Goal: Task Accomplishment & Management: Complete application form

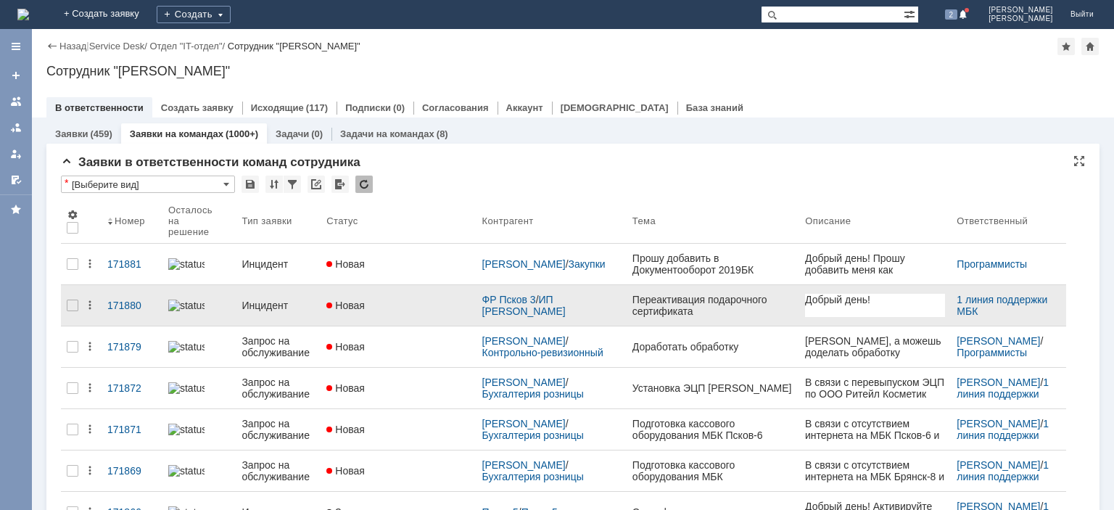
click at [289, 300] on div "Инцидент" at bounding box center [278, 306] width 73 height 12
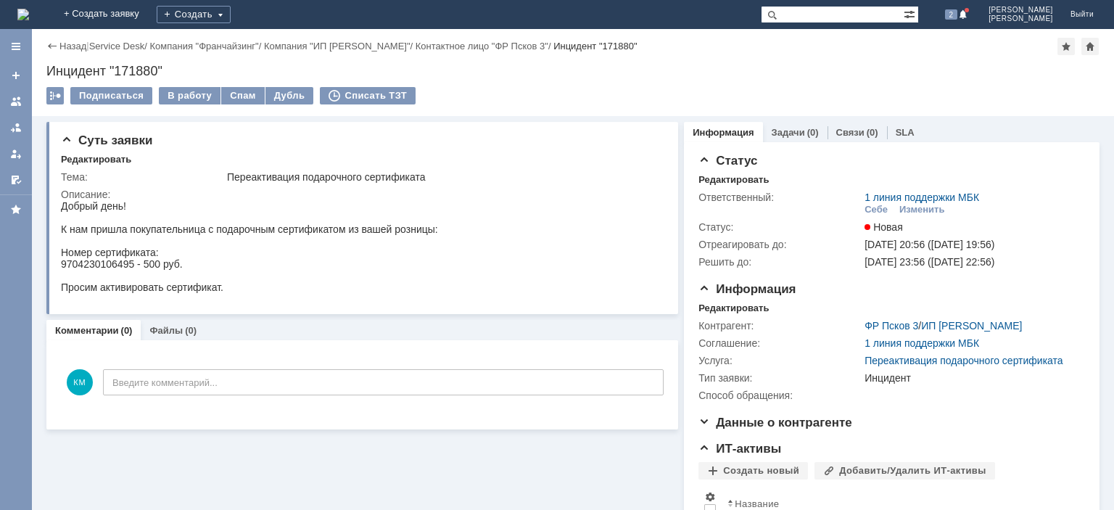
click at [99, 267] on div "9704230106495 - 500 руб." at bounding box center [249, 264] width 377 height 12
click at [86, 268] on div "9704230106495 - 500 руб." at bounding box center [249, 264] width 377 height 12
drag, startPoint x: 133, startPoint y: 265, endPoint x: 63, endPoint y: 267, distance: 70.4
click at [63, 267] on div "9704230106495 - 500 руб." at bounding box center [249, 264] width 377 height 12
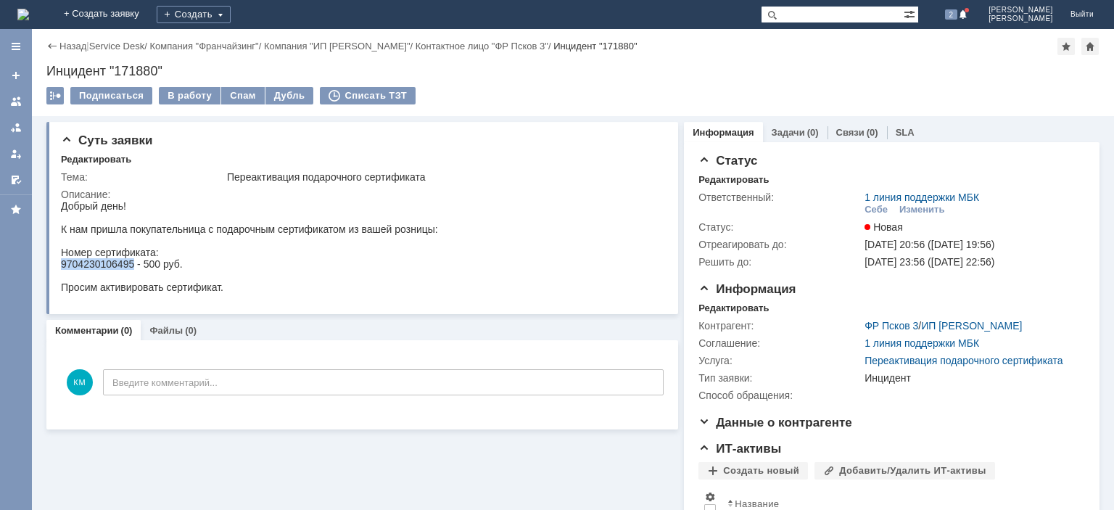
copy div "9704230106495"
click at [144, 73] on div "Инцидент "171880"" at bounding box center [572, 71] width 1053 height 15
click at [143, 73] on div "Инцидент "171880"" at bounding box center [572, 71] width 1053 height 15
copy div "171880"
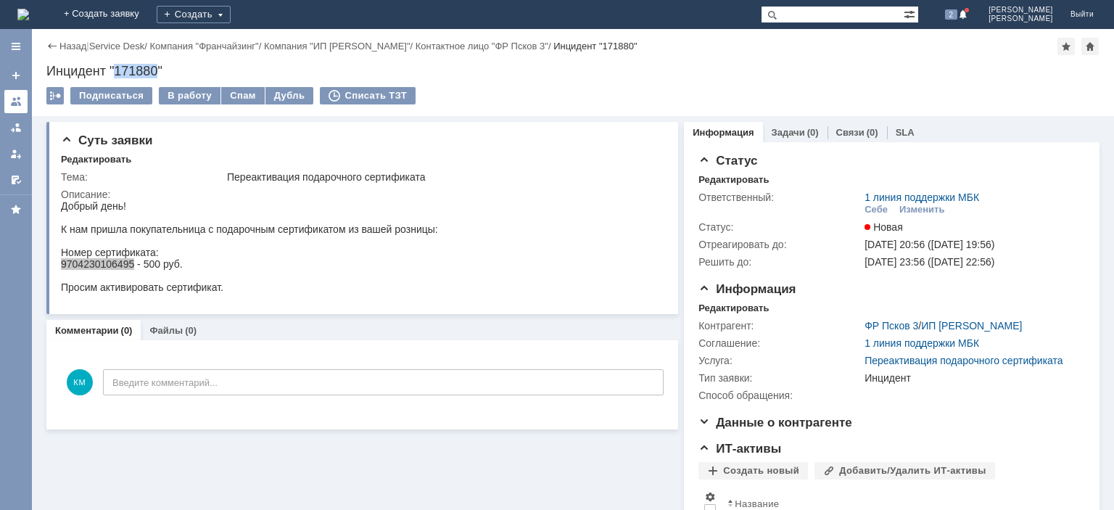
click at [16, 102] on div at bounding box center [16, 102] width 12 height 12
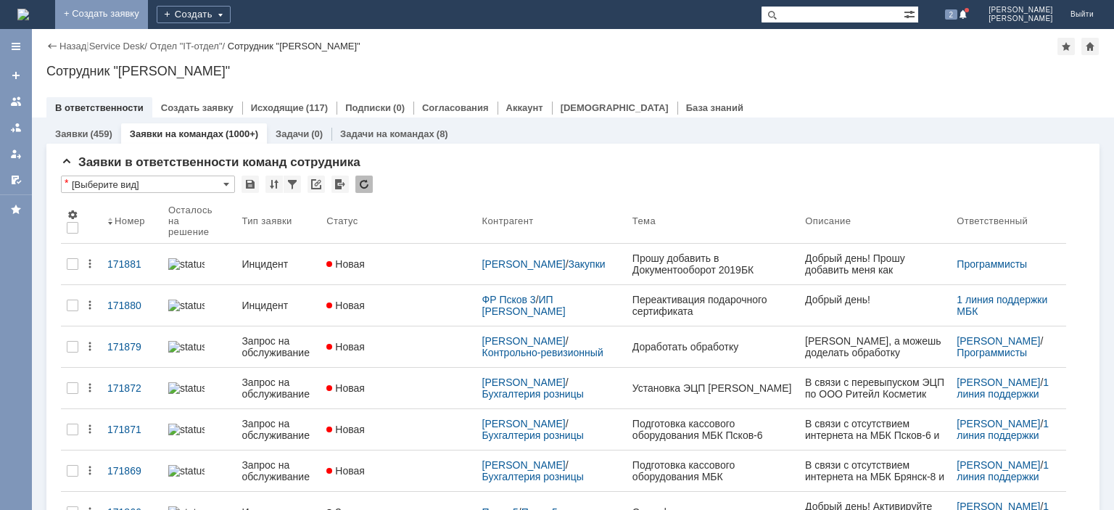
click at [148, 17] on link "+ Создать заявку" at bounding box center [101, 14] width 93 height 29
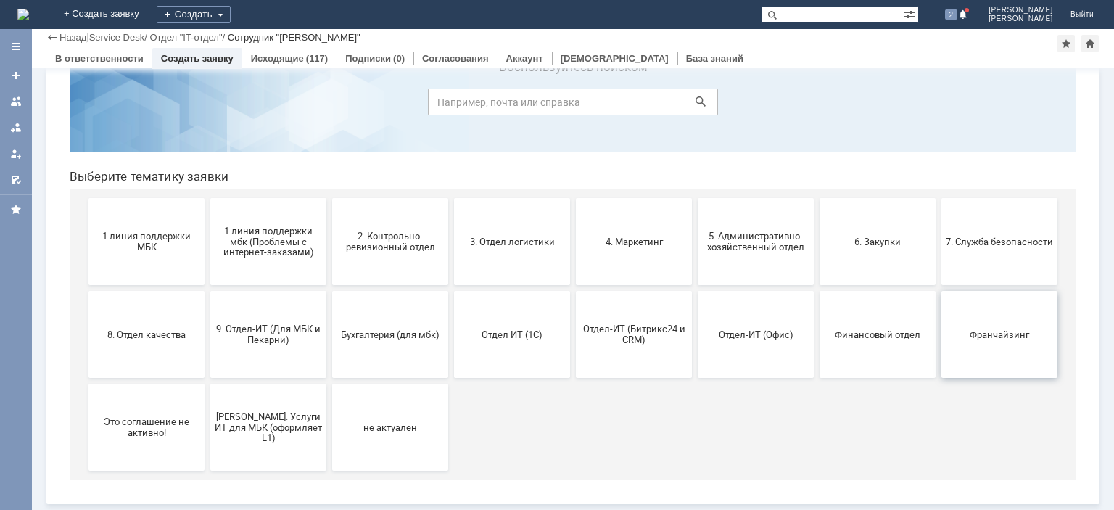
scroll to position [61, 0]
click at [996, 329] on span "Франчайзинг" at bounding box center [999, 334] width 107 height 11
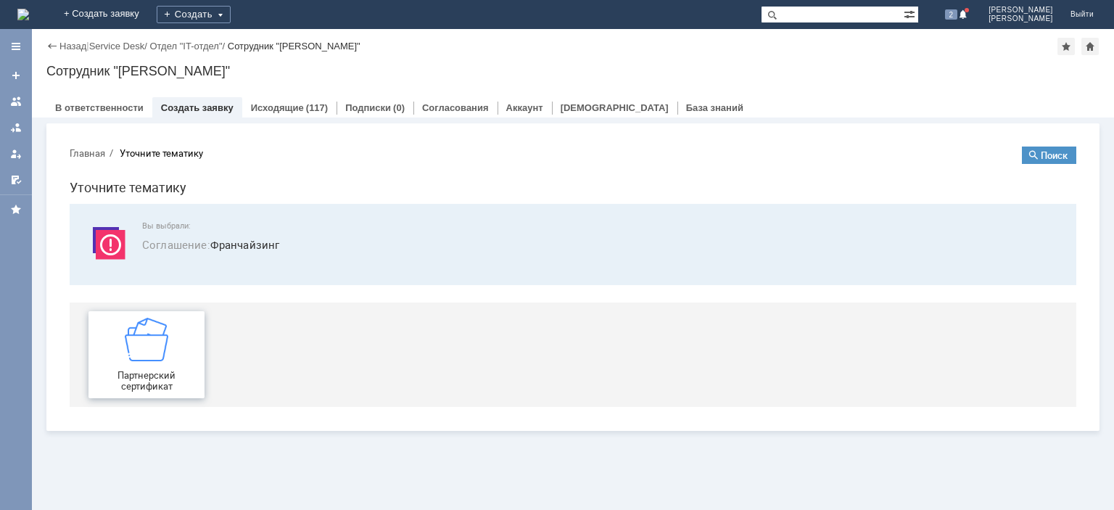
click at [131, 337] on img at bounding box center [147, 340] width 44 height 44
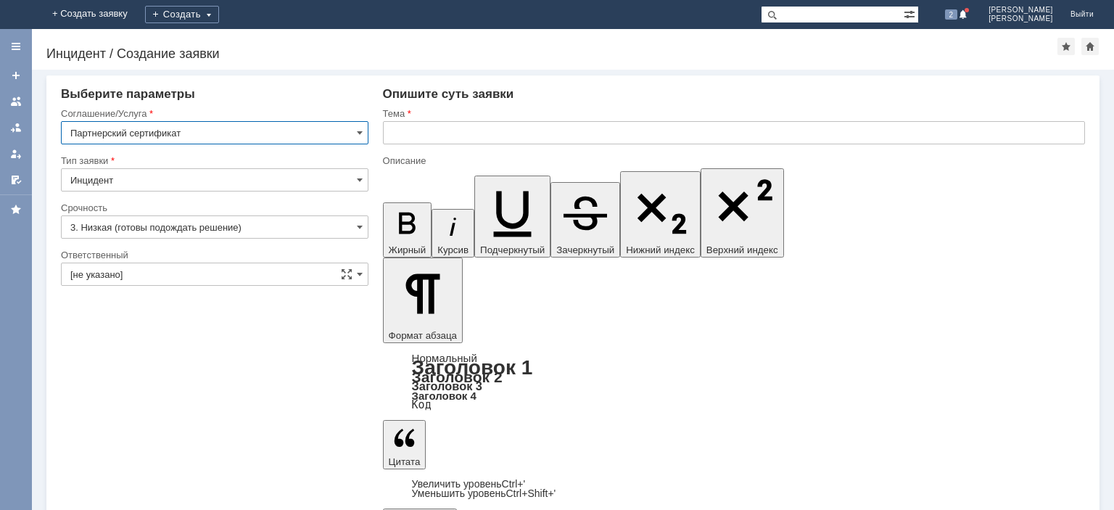
click at [440, 137] on input "text" at bounding box center [734, 132] width 702 height 23
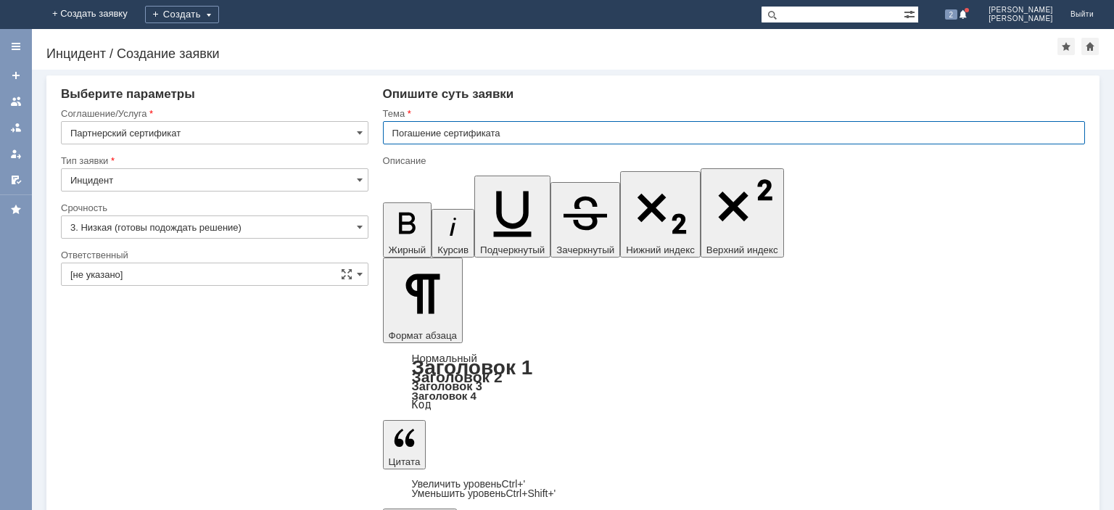
type input "Погашение сертификата"
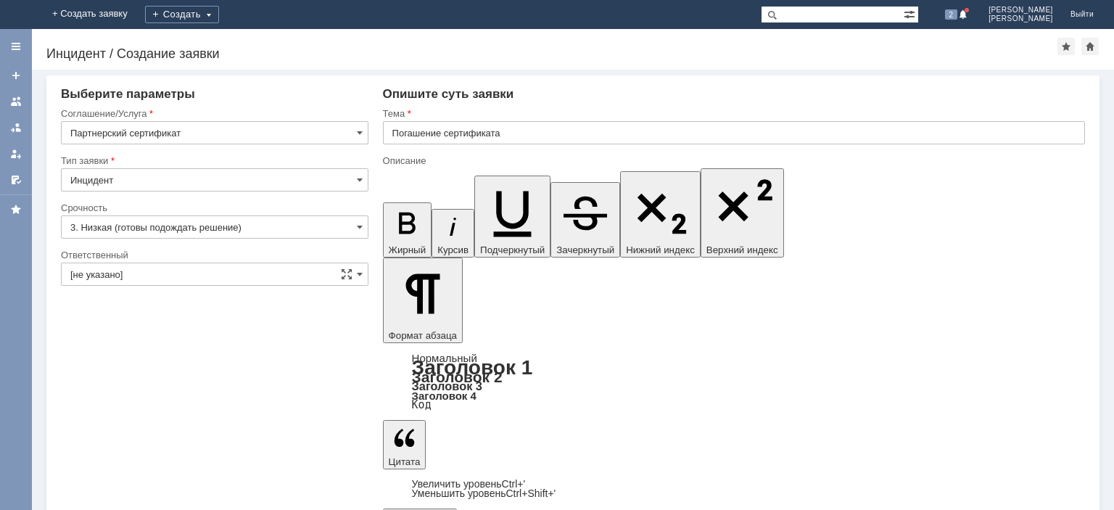
scroll to position [331, 22]
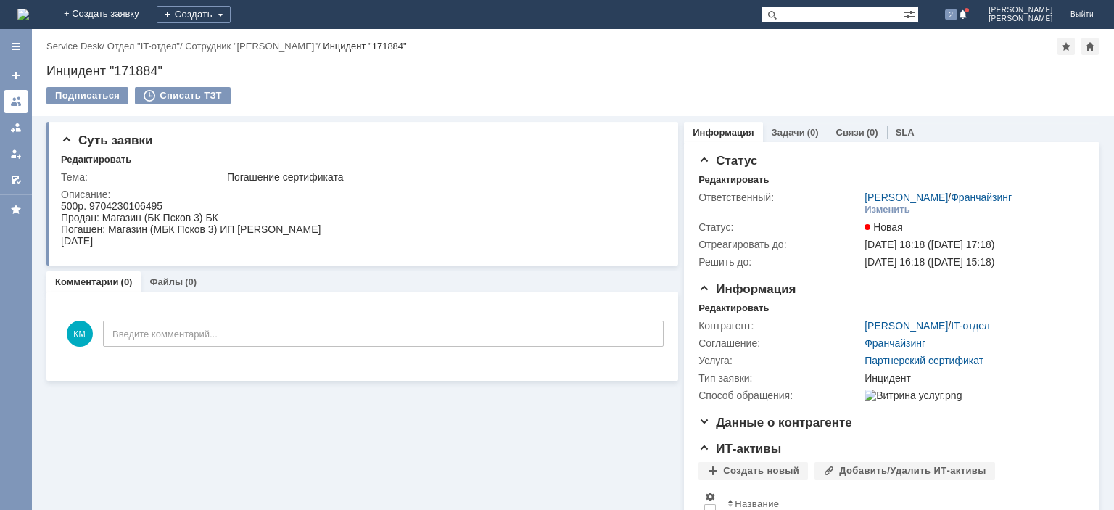
click at [13, 108] on link at bounding box center [15, 101] width 23 height 23
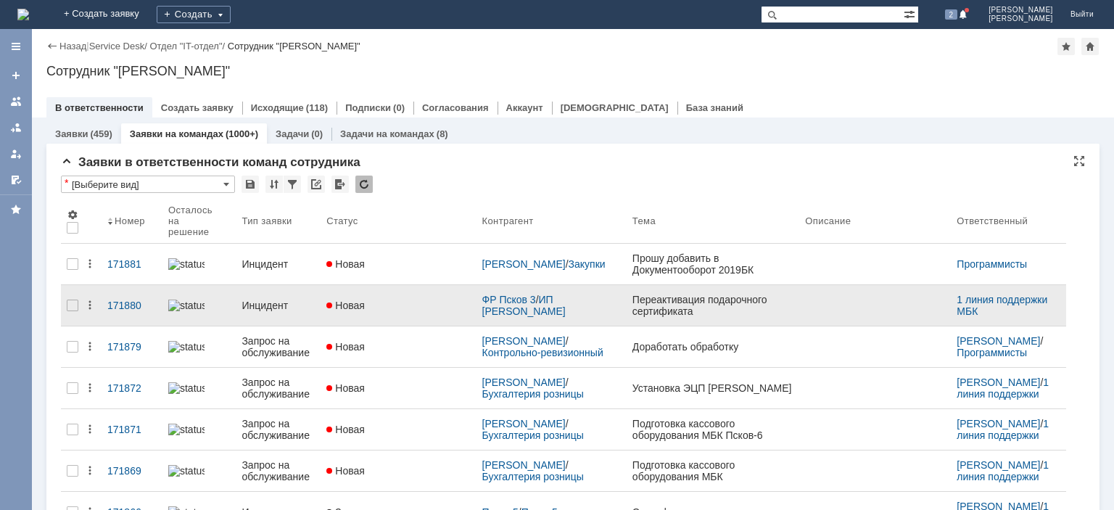
click at [268, 300] on div "Инцидент" at bounding box center [278, 306] width 73 height 12
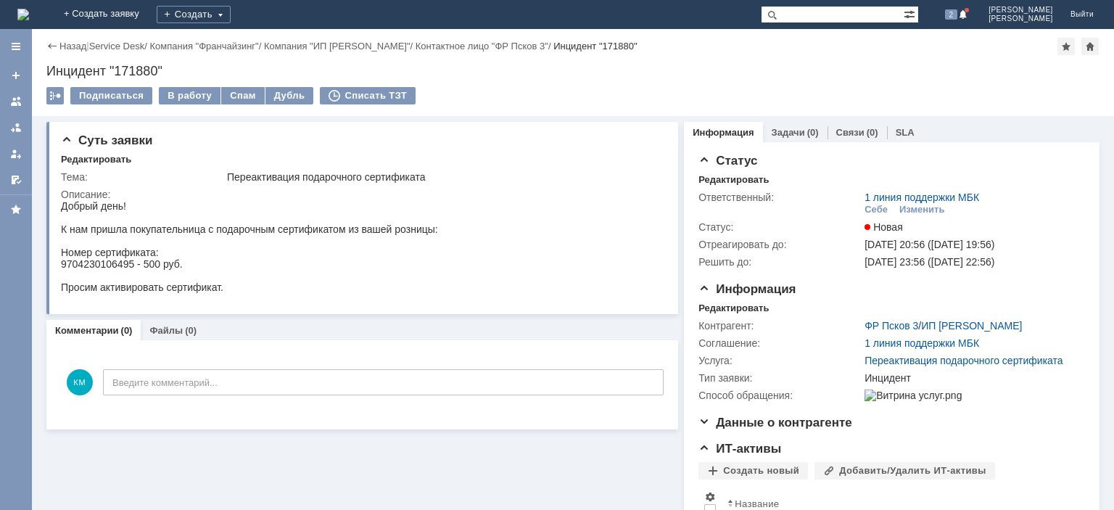
click at [220, 277] on div at bounding box center [249, 276] width 377 height 12
click at [181, 98] on div "В работу" at bounding box center [190, 95] width 62 height 17
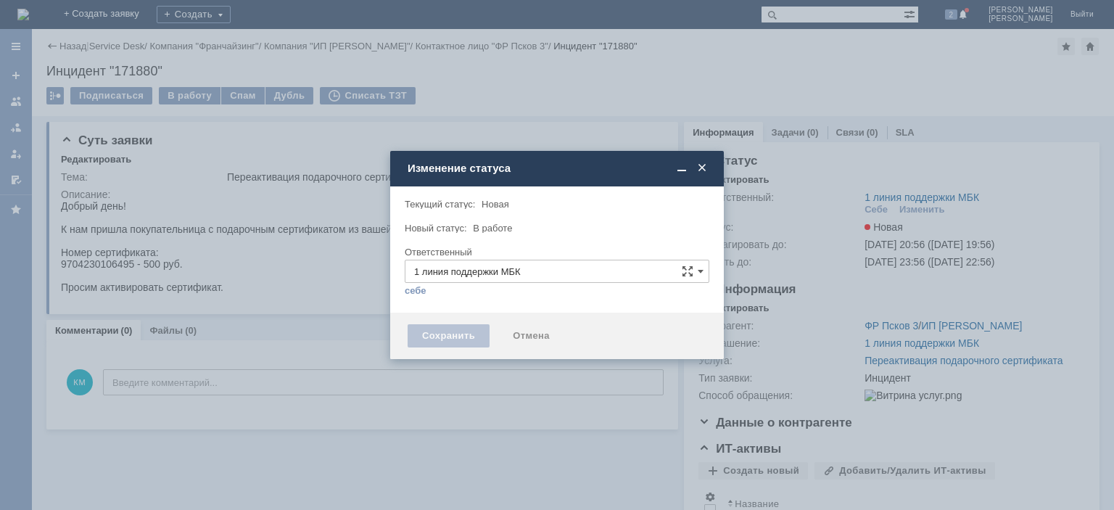
type input "[PERSON_NAME]"
click at [418, 327] on div "Сохранить" at bounding box center [449, 335] width 82 height 23
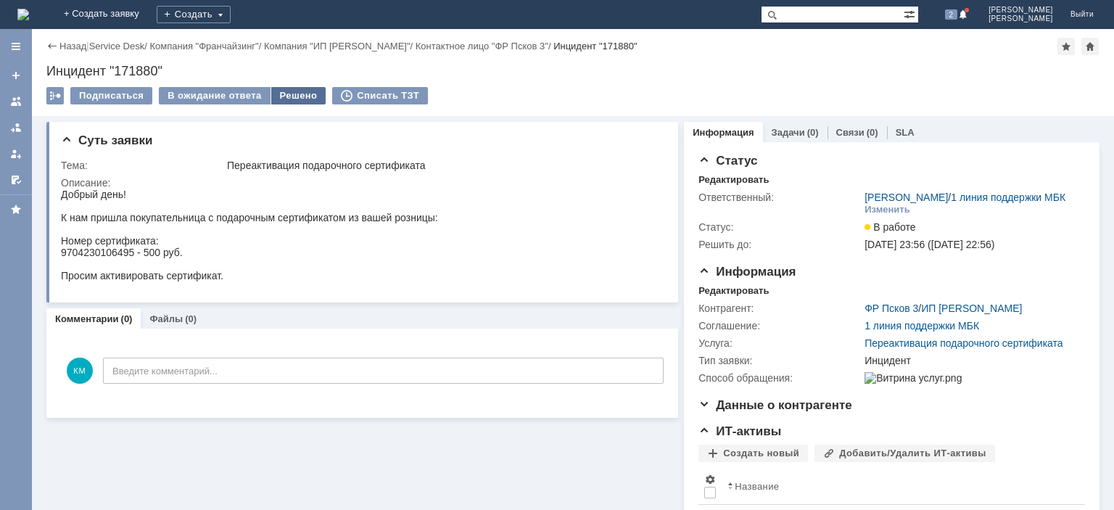
click at [281, 98] on div "Решено" at bounding box center [298, 95] width 55 height 17
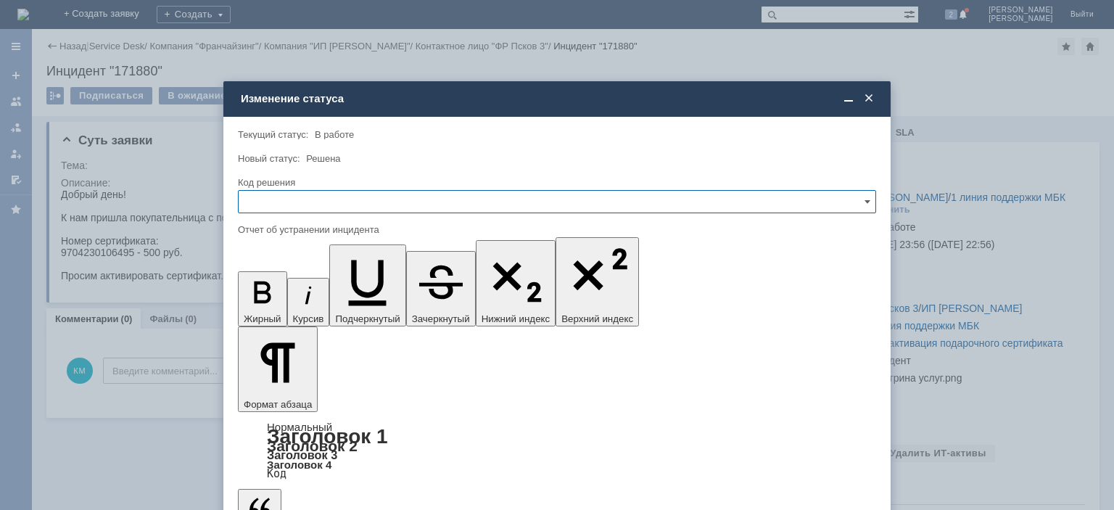
click at [306, 207] on input "text" at bounding box center [557, 201] width 638 height 23
drag, startPoint x: 268, startPoint y: 294, endPoint x: 27, endPoint y: 53, distance: 341.0
click at [268, 294] on span "Решено" at bounding box center [556, 300] width 619 height 12
type input "Решено"
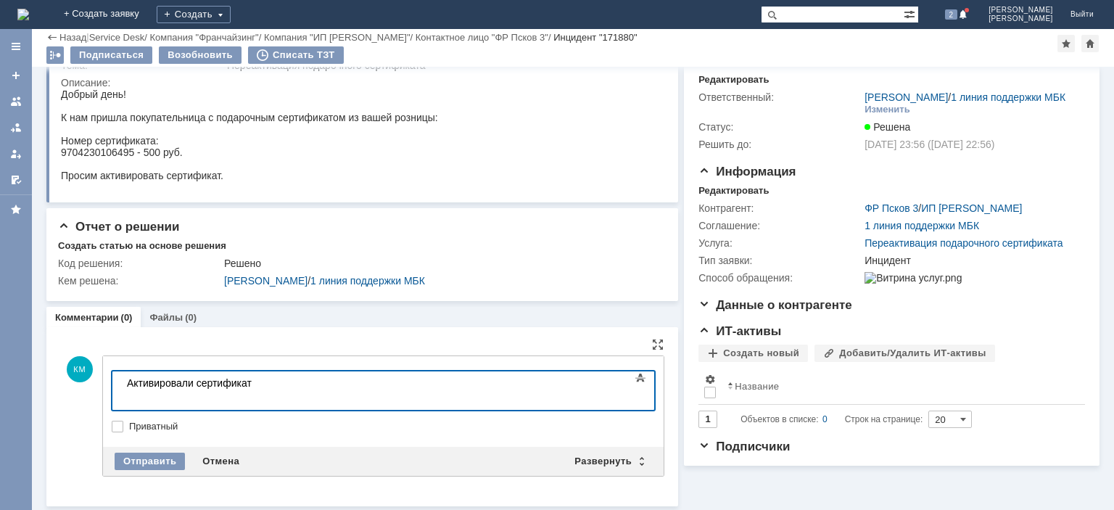
scroll to position [50, 0]
click at [141, 457] on div "Отправить" at bounding box center [150, 461] width 70 height 17
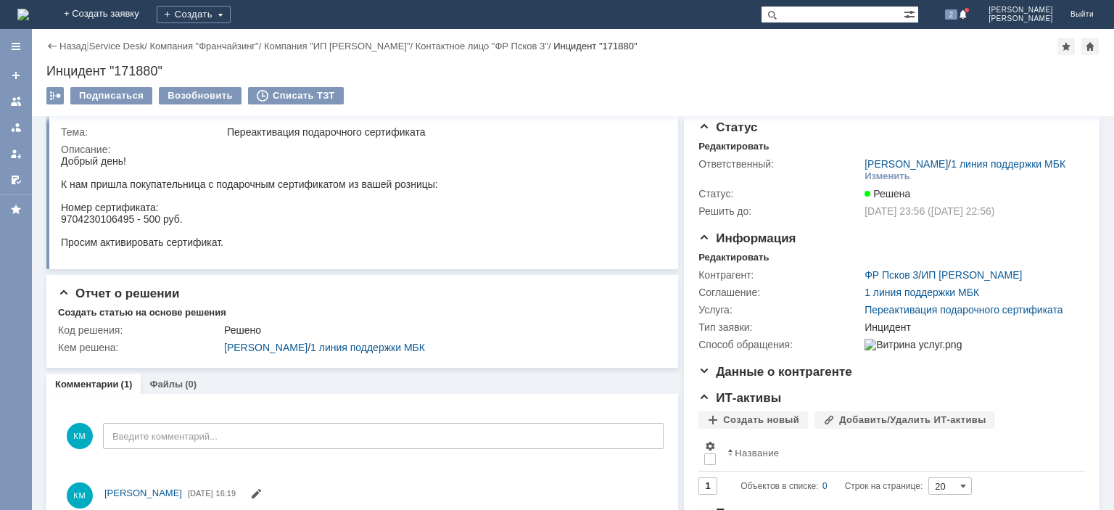
scroll to position [0, 0]
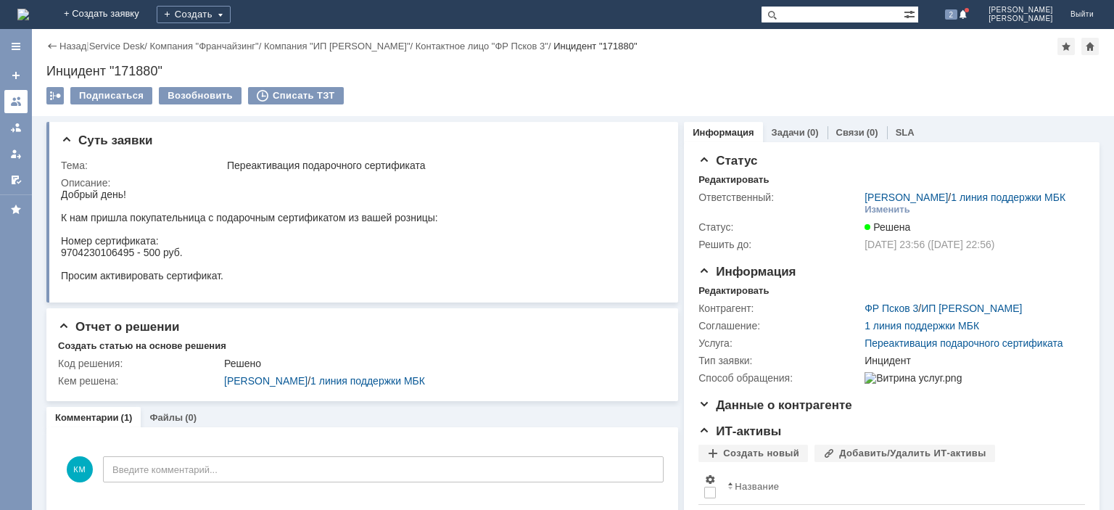
click at [13, 101] on div at bounding box center [16, 102] width 12 height 12
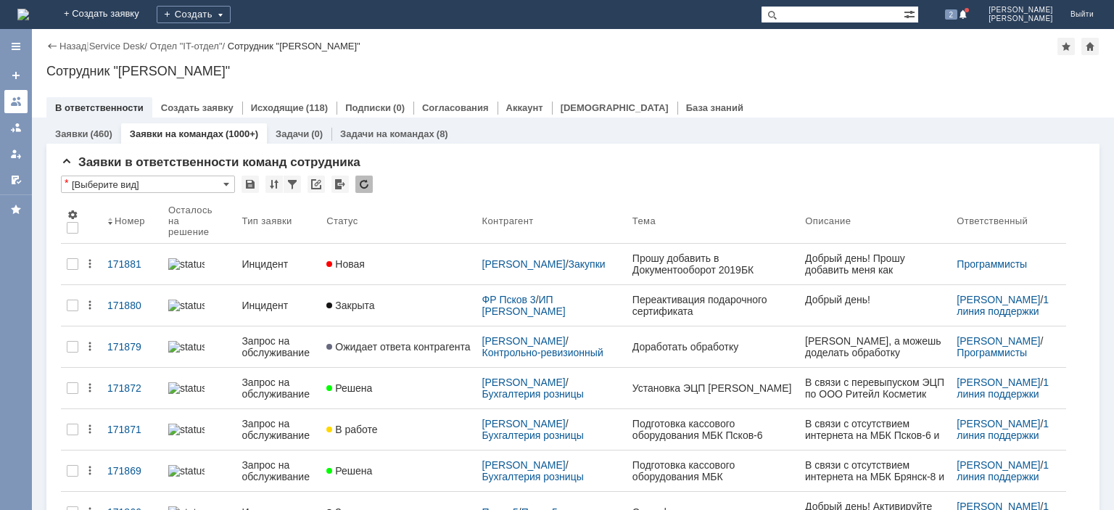
click at [17, 105] on div at bounding box center [16, 102] width 12 height 12
click at [18, 104] on div at bounding box center [16, 102] width 12 height 12
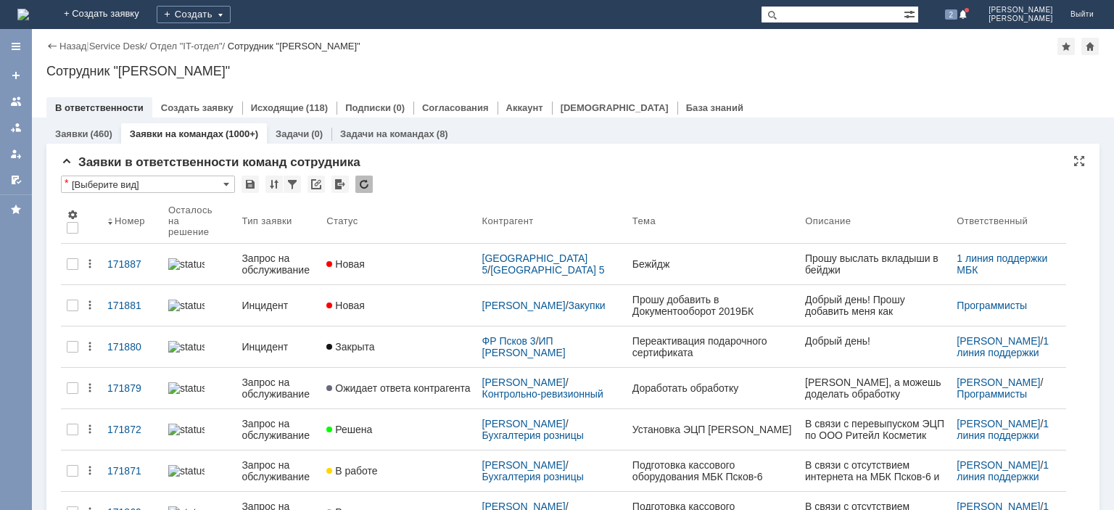
click at [366, 185] on div at bounding box center [363, 184] width 17 height 17
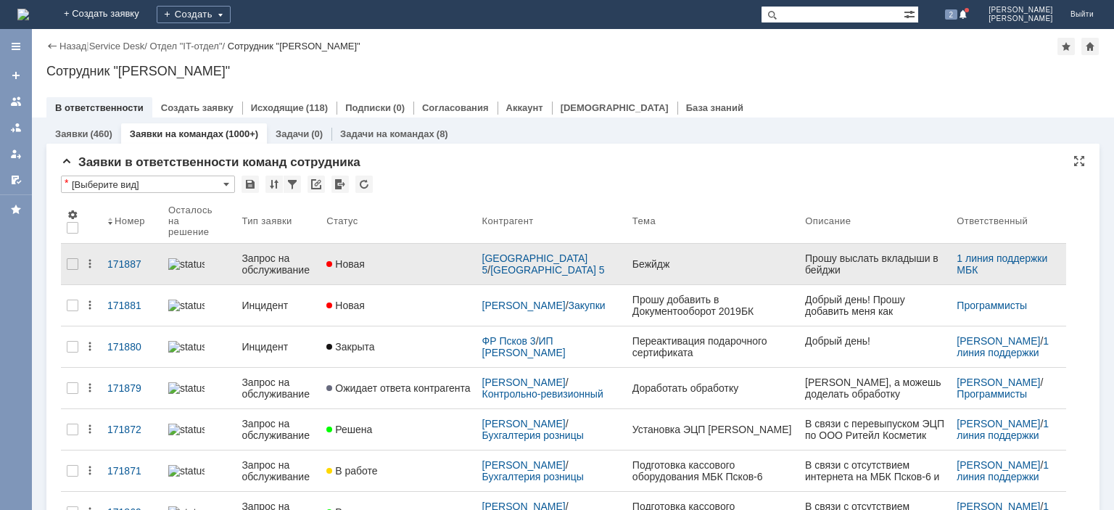
click at [294, 254] on div "Запрос на обслуживание" at bounding box center [278, 263] width 73 height 23
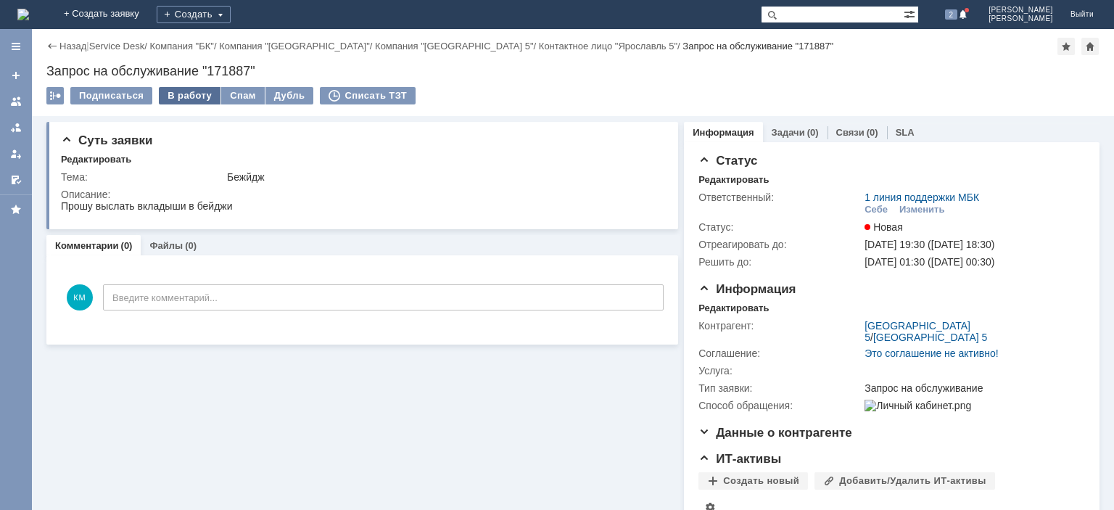
click at [184, 90] on div "В работу" at bounding box center [190, 95] width 62 height 17
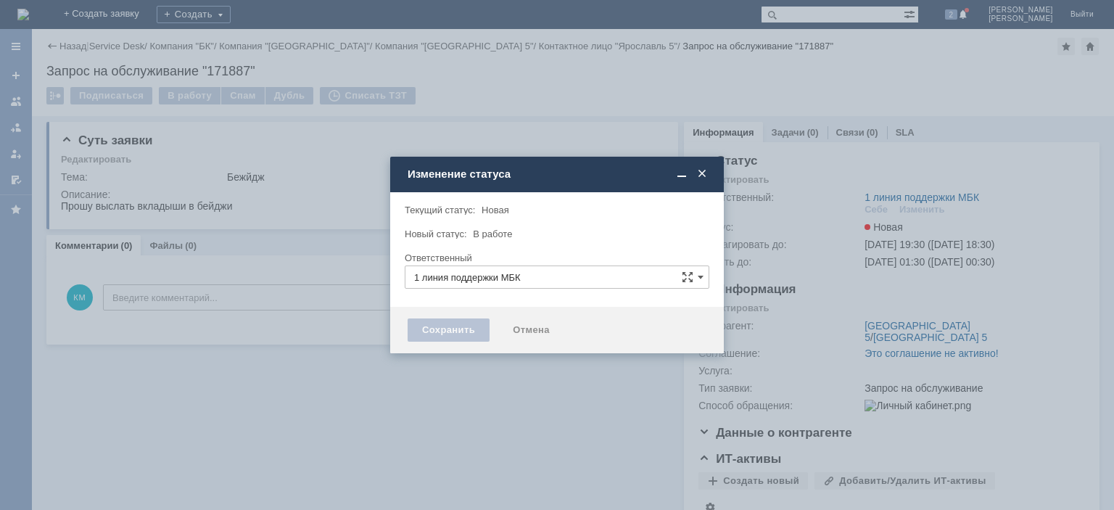
type input "[PERSON_NAME]"
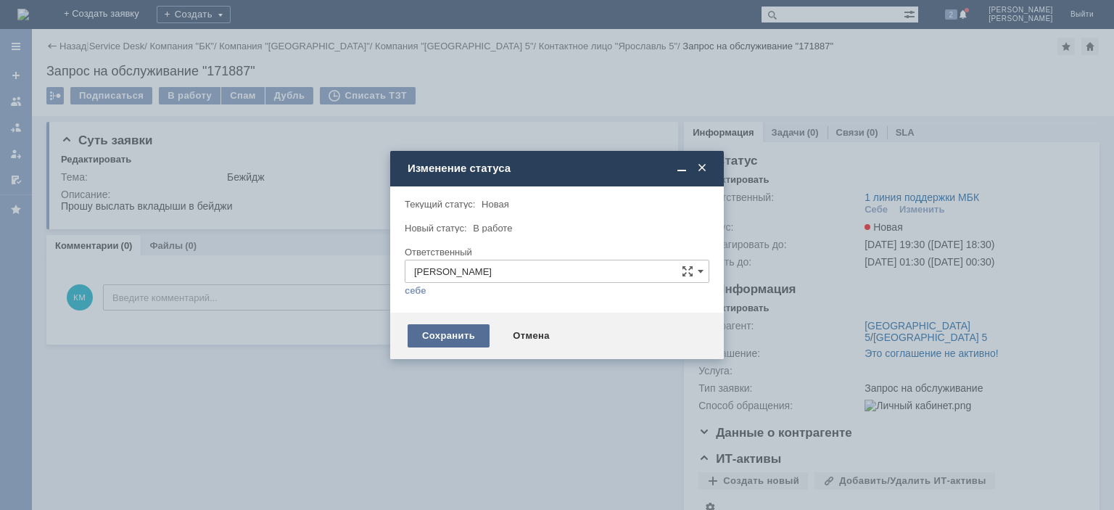
click at [438, 329] on div "Сохранить" at bounding box center [449, 335] width 82 height 23
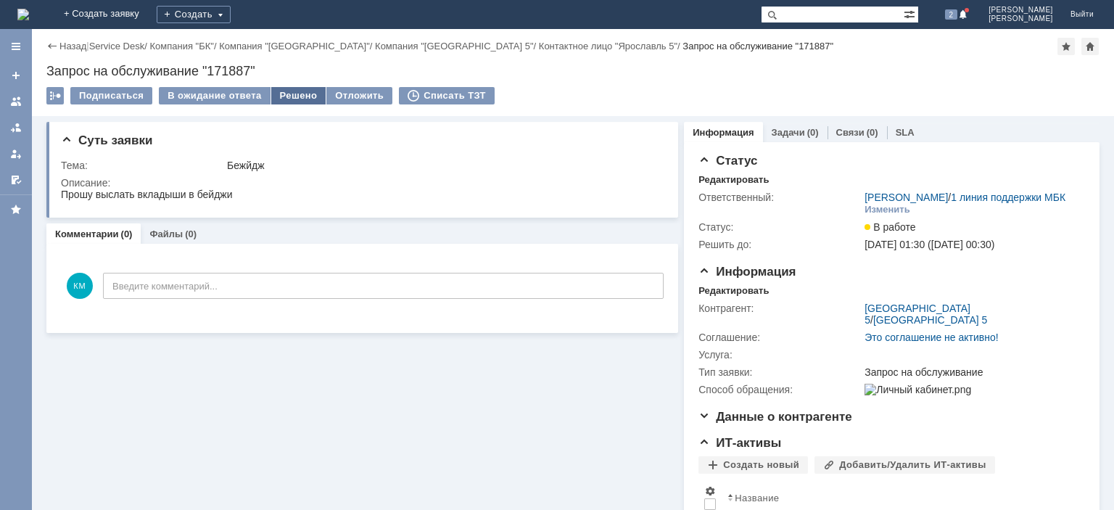
click at [303, 94] on div "Решено" at bounding box center [298, 95] width 55 height 17
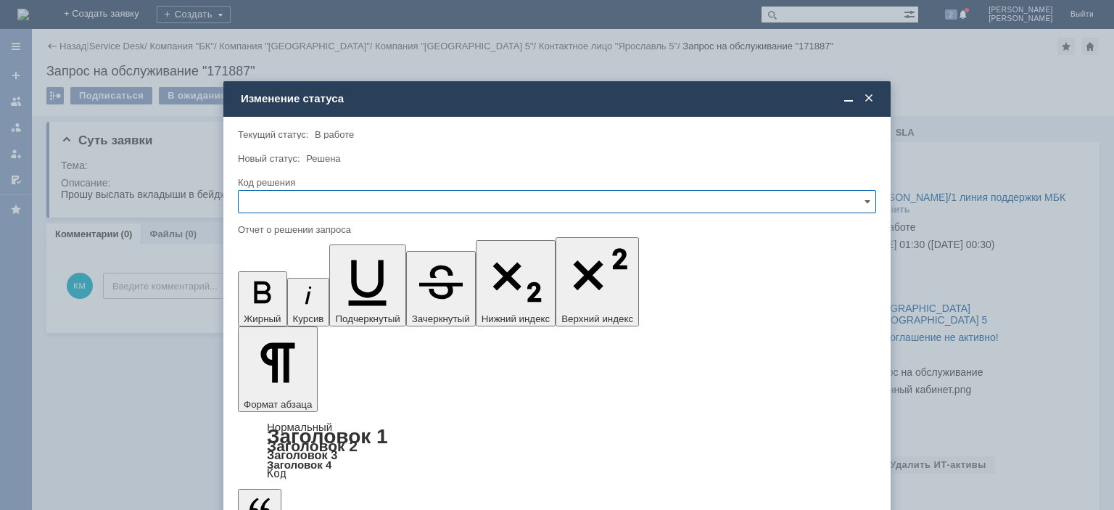
click at [349, 204] on input "text" at bounding box center [557, 201] width 638 height 23
click at [286, 274] on span "Отклонено" at bounding box center [556, 277] width 619 height 12
type input "Отклонено"
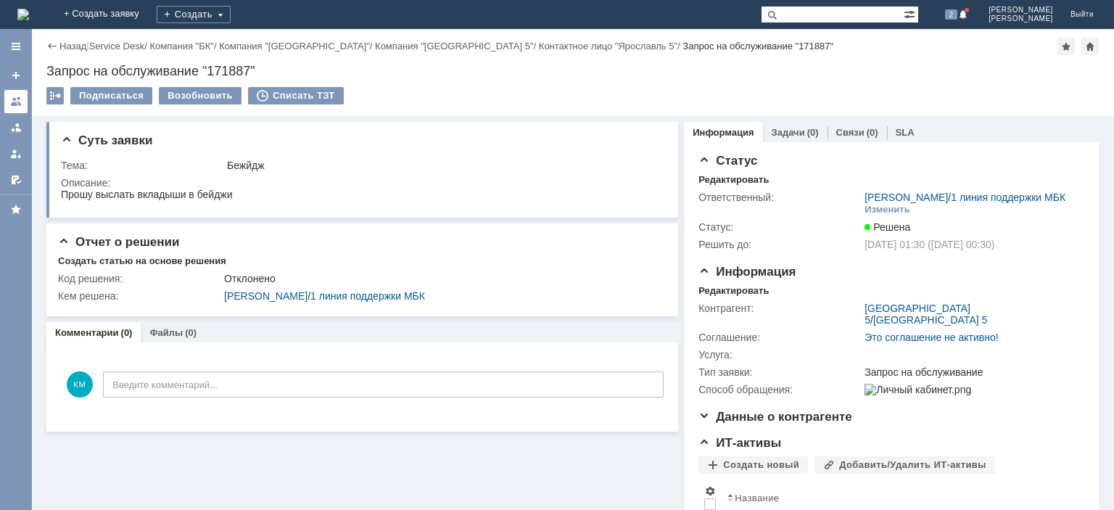
click at [12, 102] on div at bounding box center [16, 102] width 12 height 12
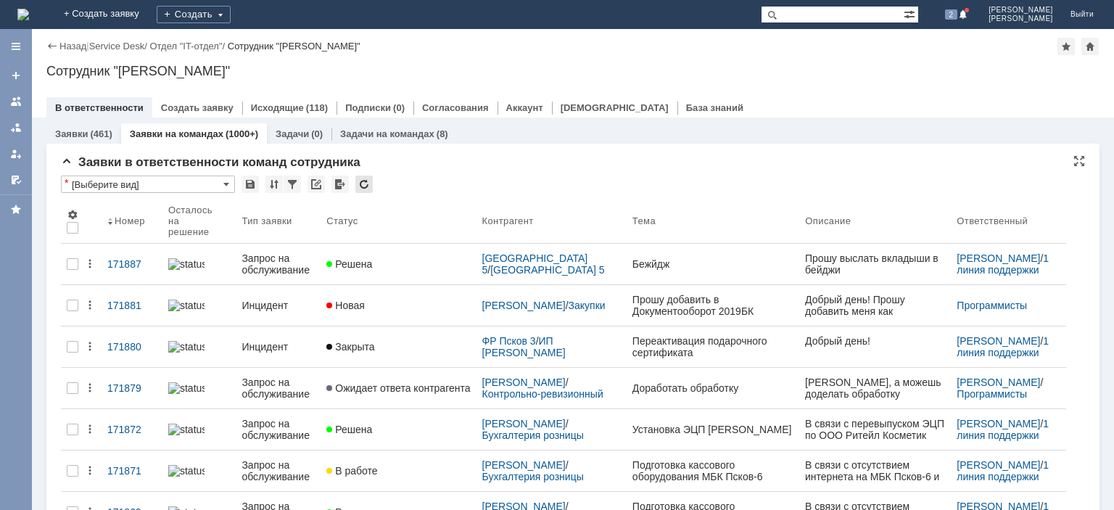
click at [358, 183] on div at bounding box center [363, 184] width 17 height 17
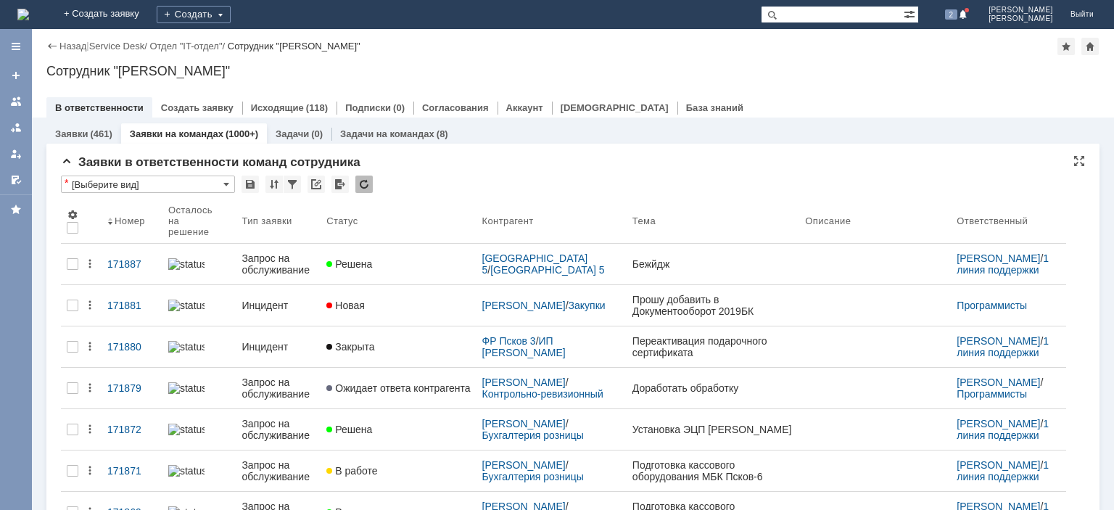
click at [358, 183] on div at bounding box center [363, 184] width 17 height 17
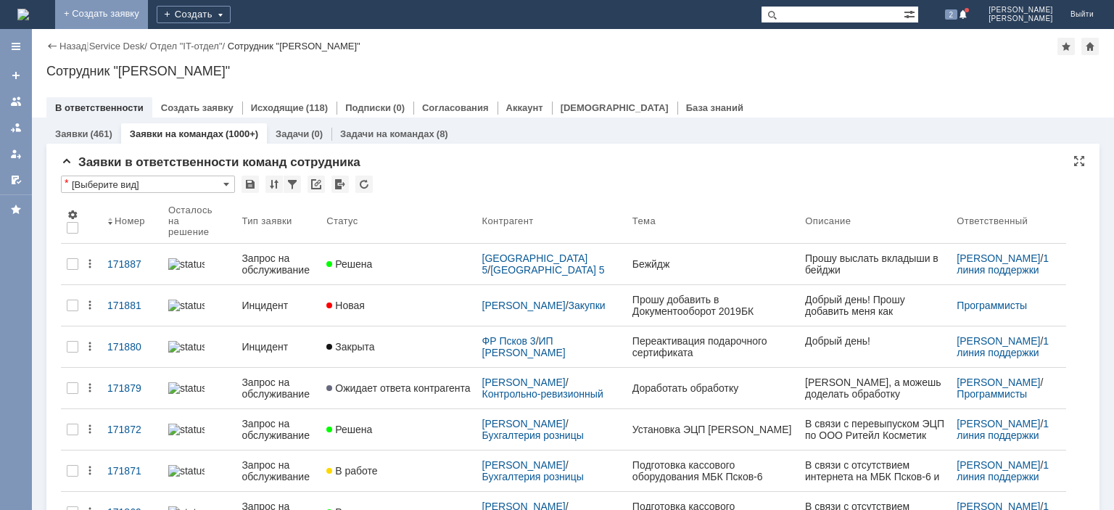
click at [148, 16] on link "+ Создать заявку" at bounding box center [101, 14] width 93 height 29
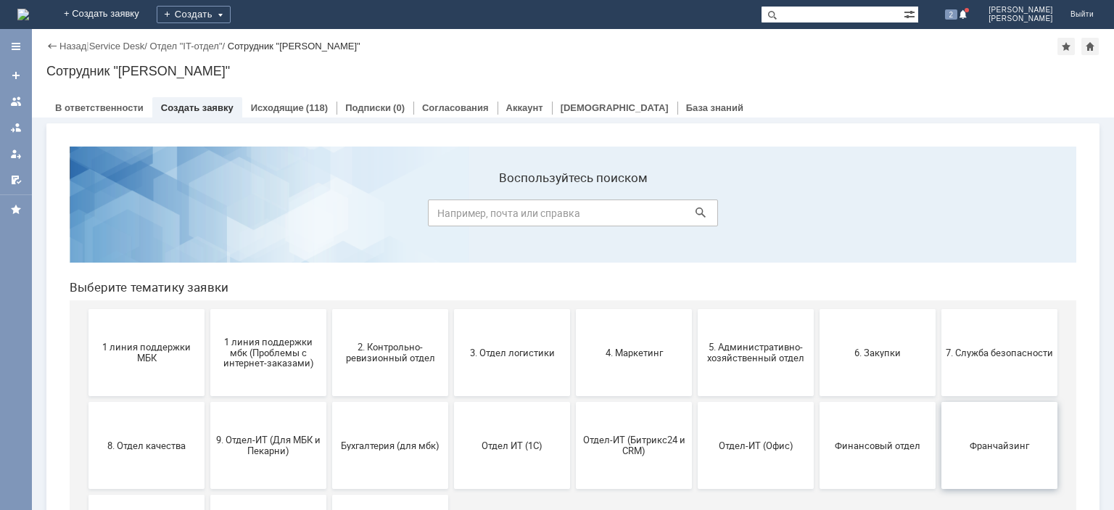
click at [982, 445] on span "Франчайзинг" at bounding box center [999, 444] width 107 height 11
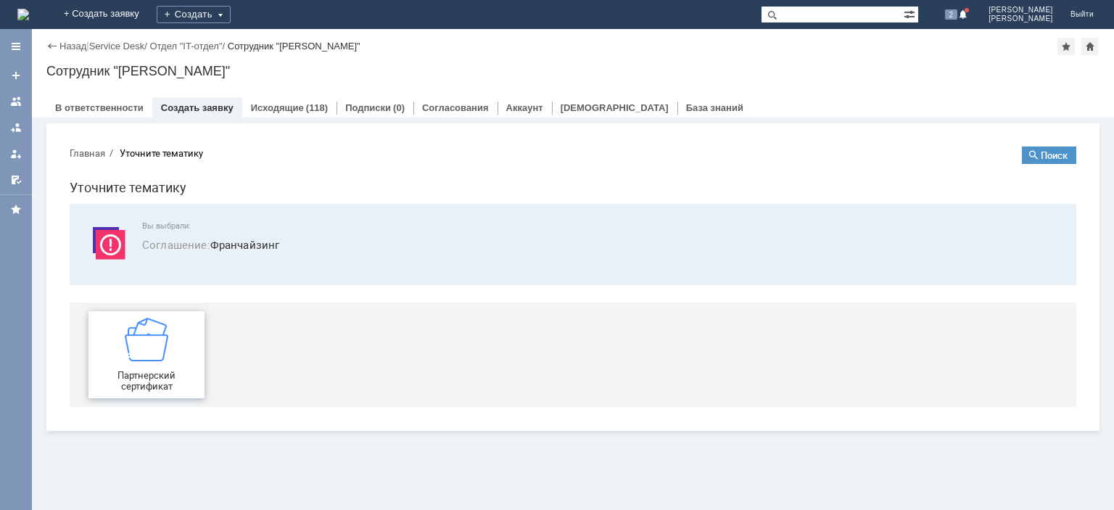
click at [189, 321] on div "Партнерский сертификат" at bounding box center [146, 355] width 107 height 74
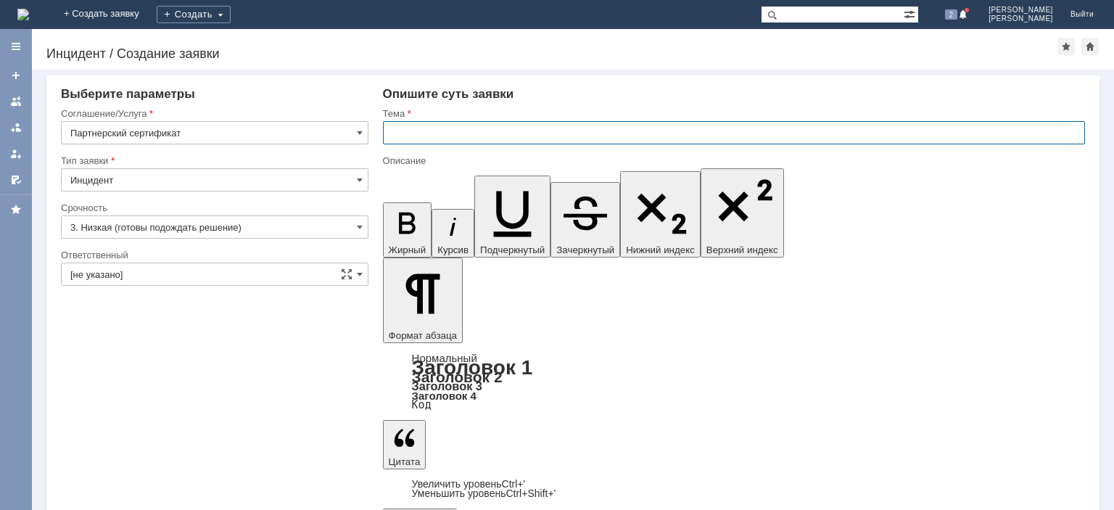
click at [561, 130] on input "text" at bounding box center [734, 132] width 702 height 23
type input "Погашение сертификата"
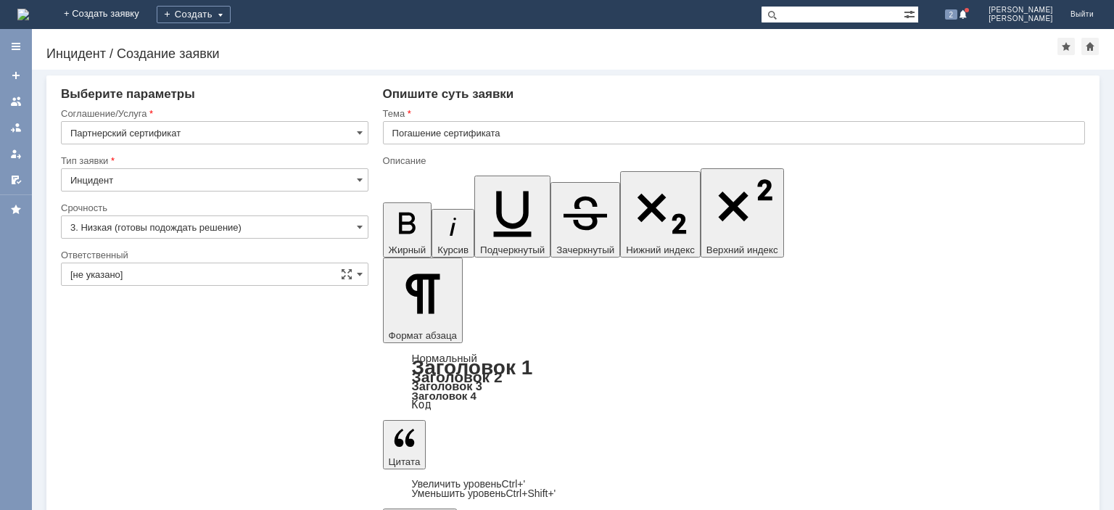
scroll to position [103, 6]
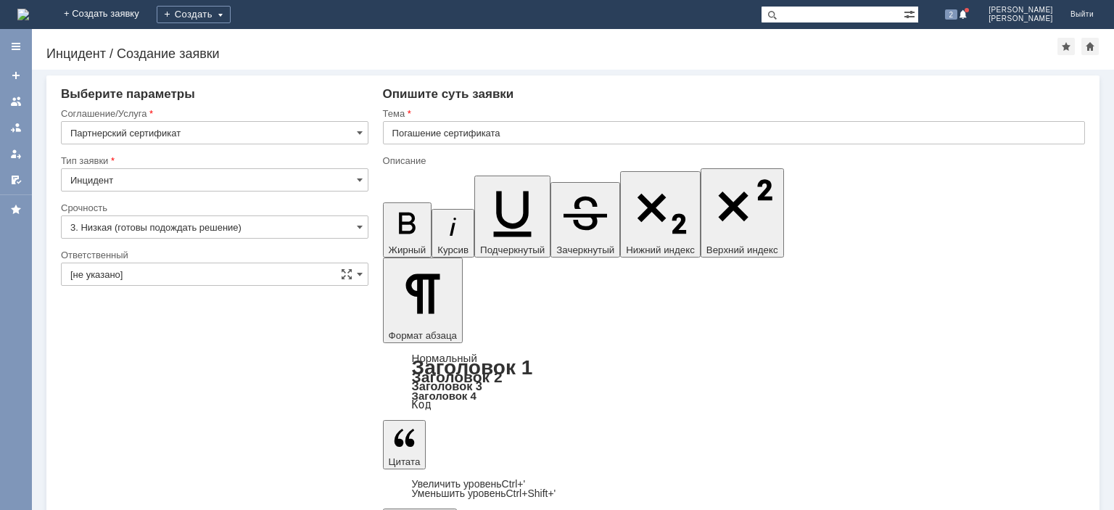
scroll to position [331, 22]
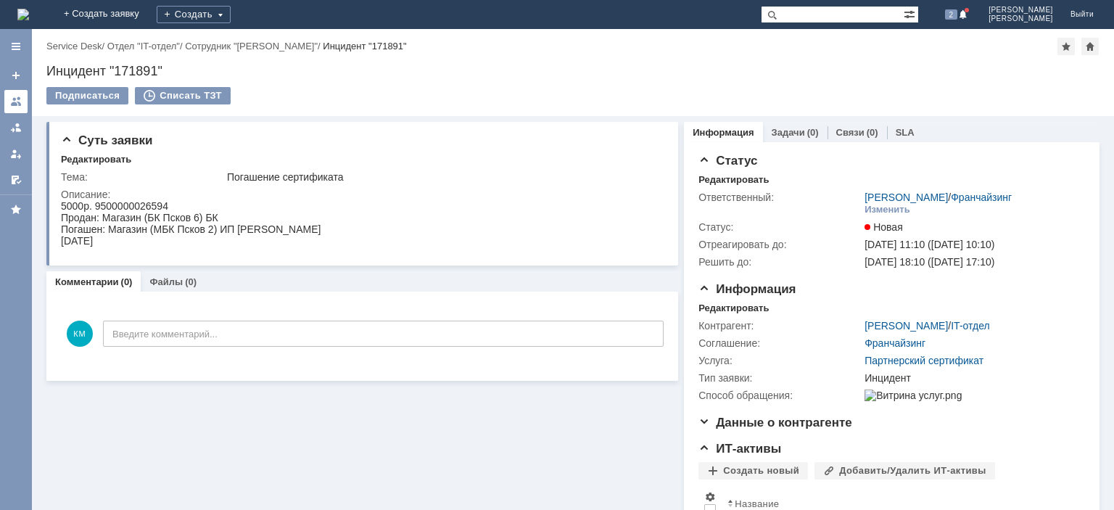
click at [19, 102] on div at bounding box center [16, 102] width 12 height 12
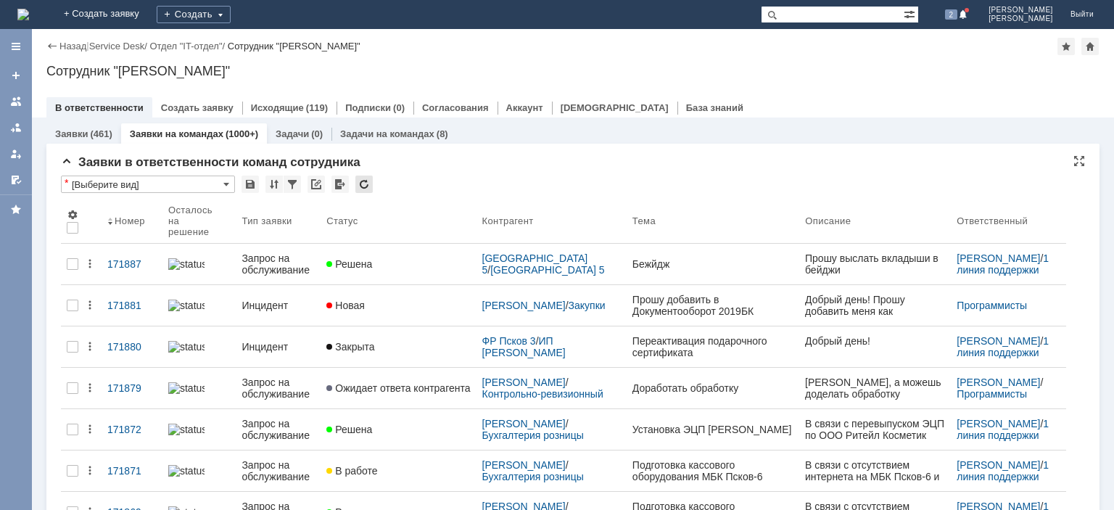
click at [359, 183] on div at bounding box center [363, 184] width 17 height 17
click at [371, 181] on div at bounding box center [363, 184] width 17 height 17
click at [370, 183] on div at bounding box center [363, 184] width 17 height 17
click at [366, 181] on div at bounding box center [363, 184] width 17 height 17
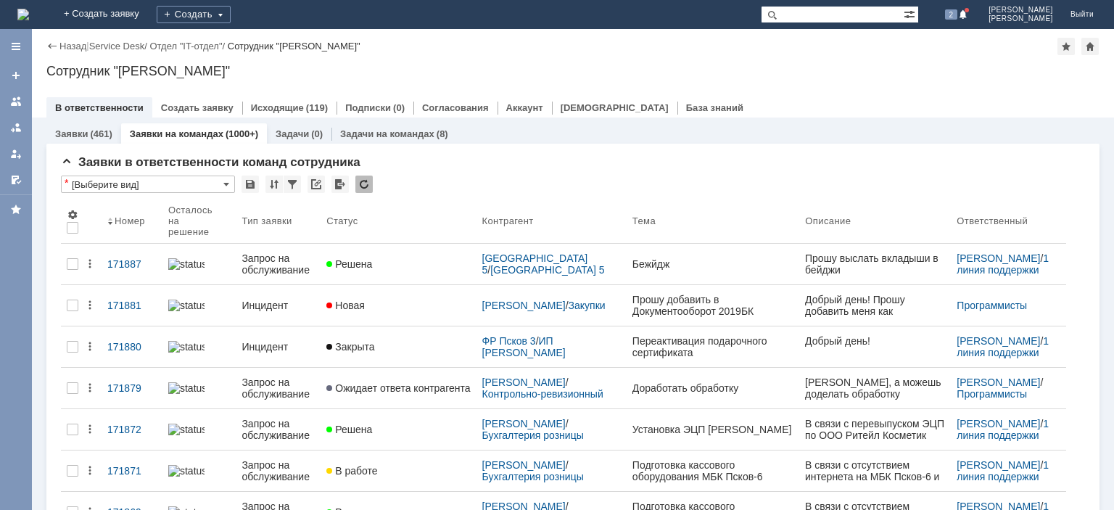
click at [371, 179] on div "* [Выберите вид]" at bounding box center [573, 185] width 1024 height 19
click at [368, 181] on div at bounding box center [363, 184] width 17 height 17
click at [364, 188] on div at bounding box center [363, 184] width 17 height 17
click at [361, 182] on div at bounding box center [363, 184] width 17 height 17
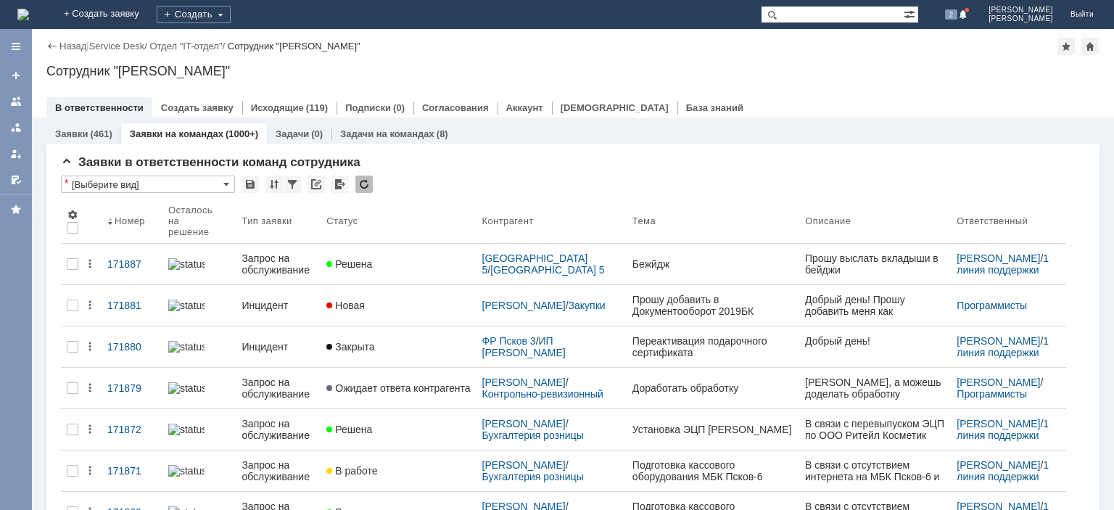
click at [370, 181] on div at bounding box center [363, 184] width 17 height 17
click at [371, 188] on div at bounding box center [363, 184] width 17 height 17
